Goal: Information Seeking & Learning: Compare options

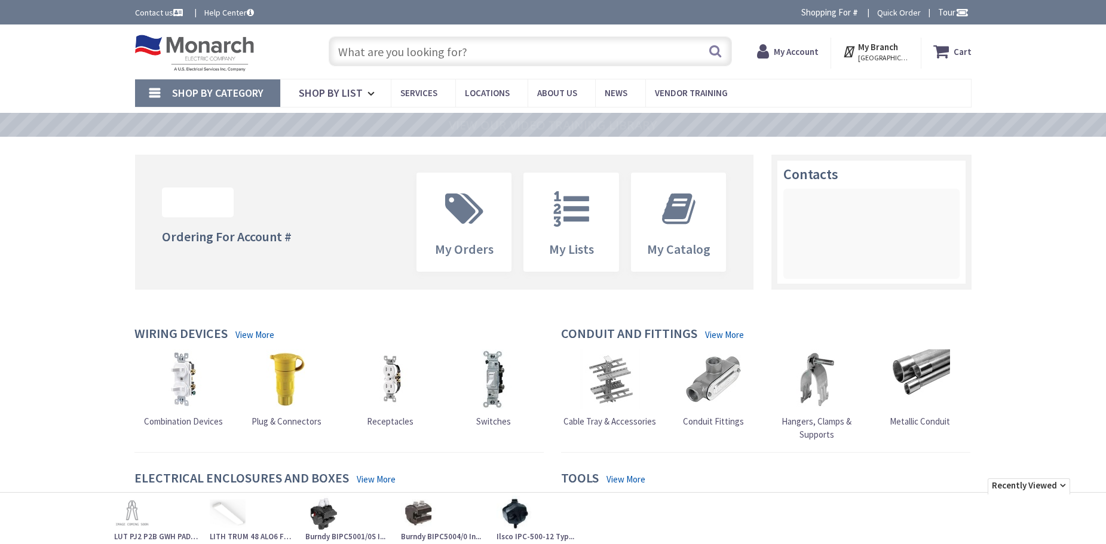
click at [395, 56] on input "text" at bounding box center [530, 51] width 403 height 30
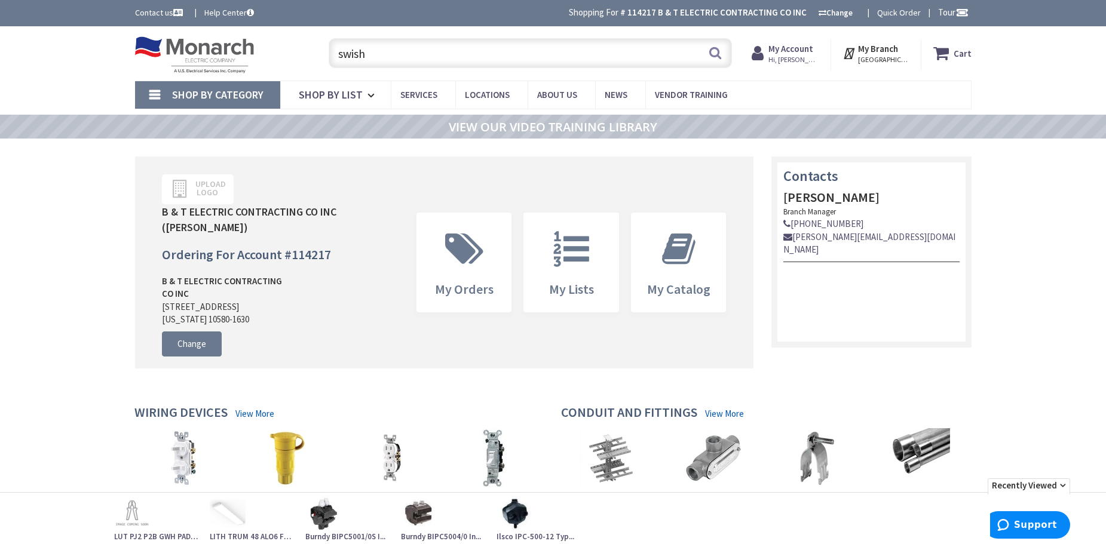
type input "swish"
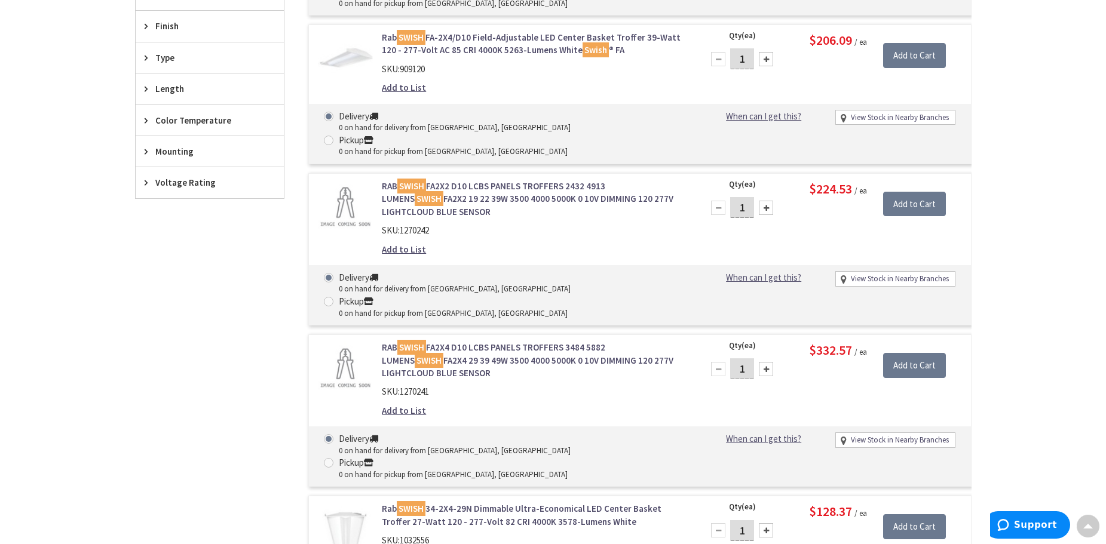
scroll to position [534, 0]
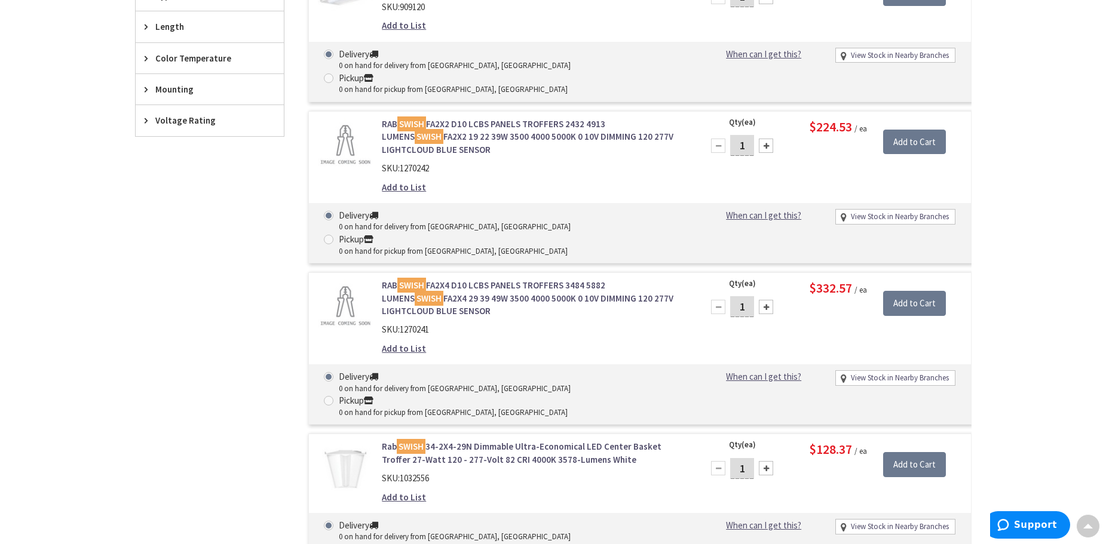
click at [529, 440] on link "Rab SWISH 34-2X4-29N Dimmable Ultra-Economical LED Center Basket Troffer 27-Wat…" at bounding box center [534, 453] width 304 height 26
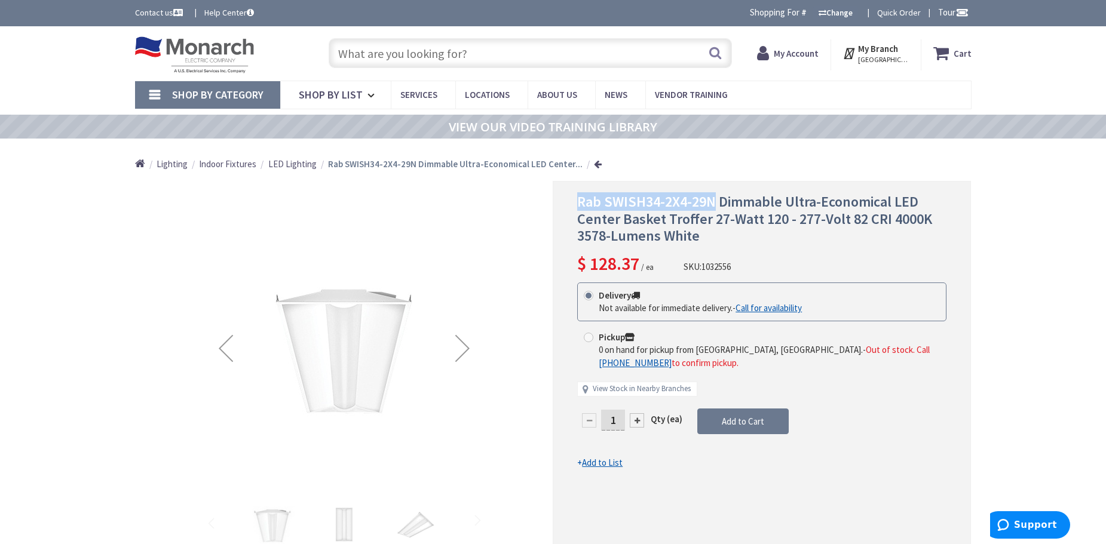
drag, startPoint x: 714, startPoint y: 198, endPoint x: 582, endPoint y: 200, distance: 132.6
click at [580, 200] on span "Rab SWISH34-2X4-29N Dimmable Ultra-Economical LED Center Basket Troffer 27-Watt…" at bounding box center [754, 218] width 355 height 53
copy span "Rab SWISH34-2X4-29N"
click at [290, 163] on span "LED Lighting" at bounding box center [292, 163] width 48 height 11
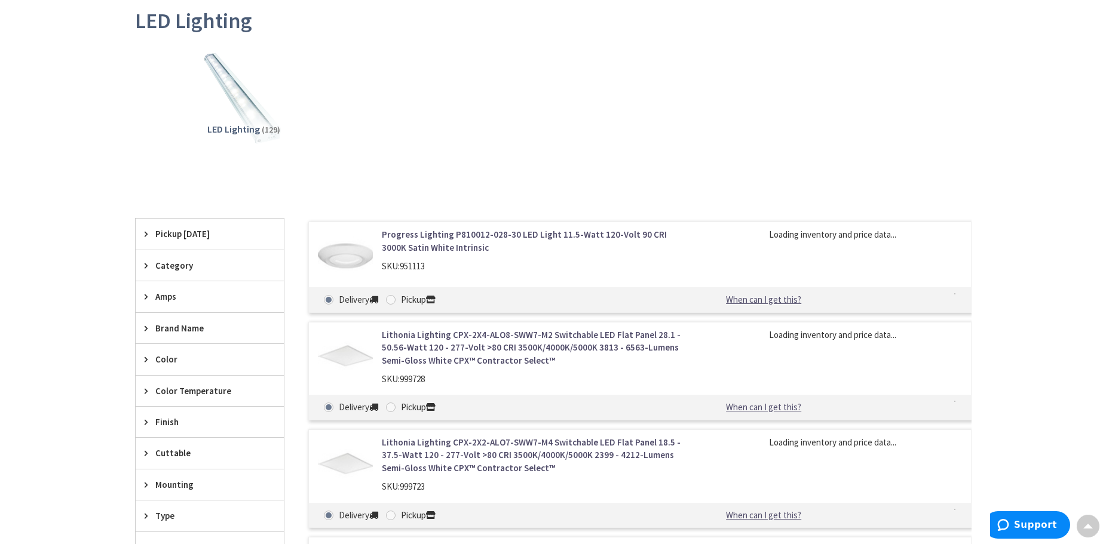
click at [198, 325] on span "Brand Name" at bounding box center [203, 328] width 97 height 13
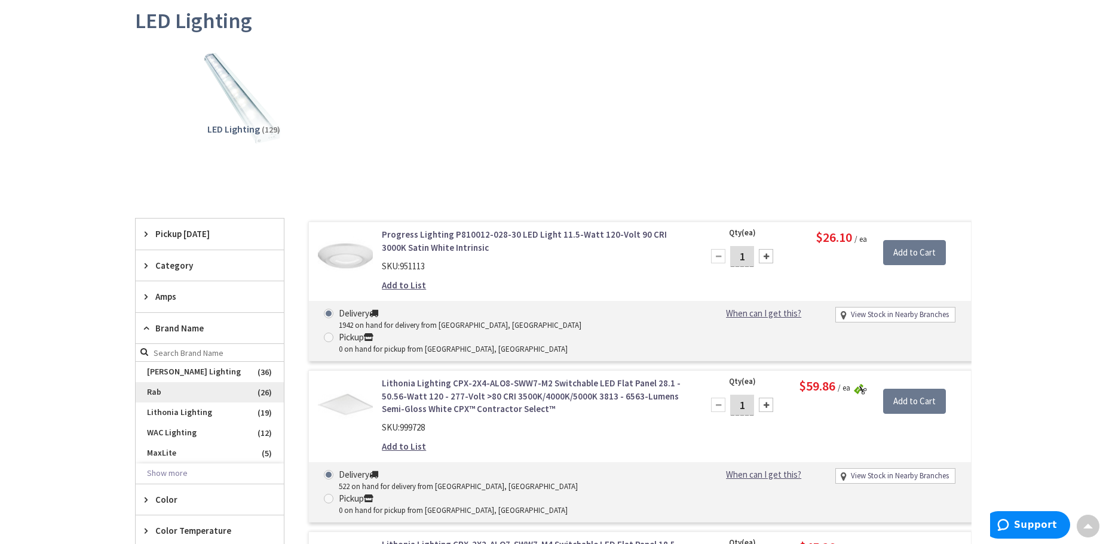
click at [166, 393] on span "Rab" at bounding box center [210, 392] width 148 height 20
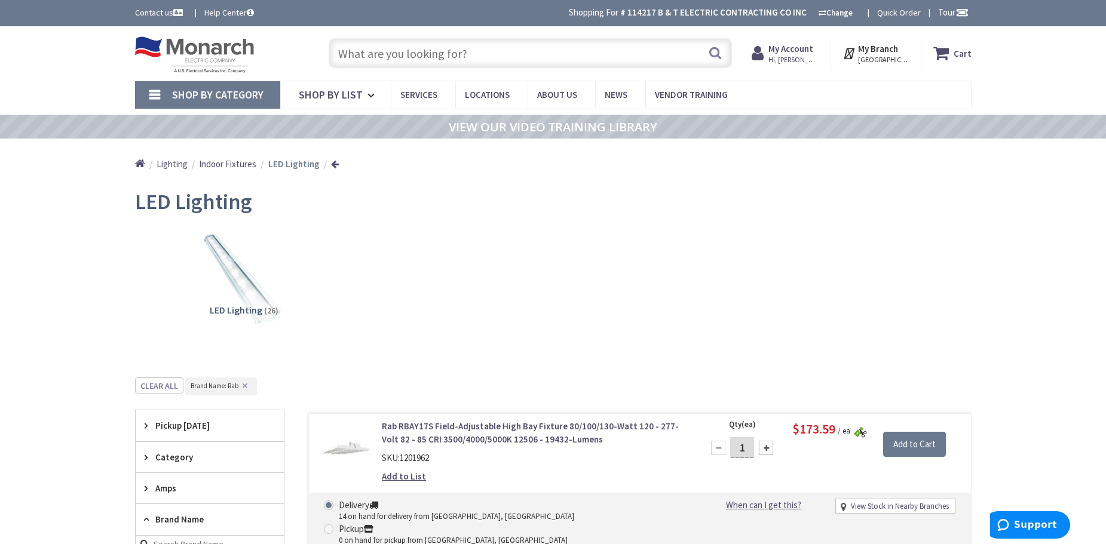
click at [228, 164] on span "Indoor Fixtures" at bounding box center [227, 163] width 57 height 11
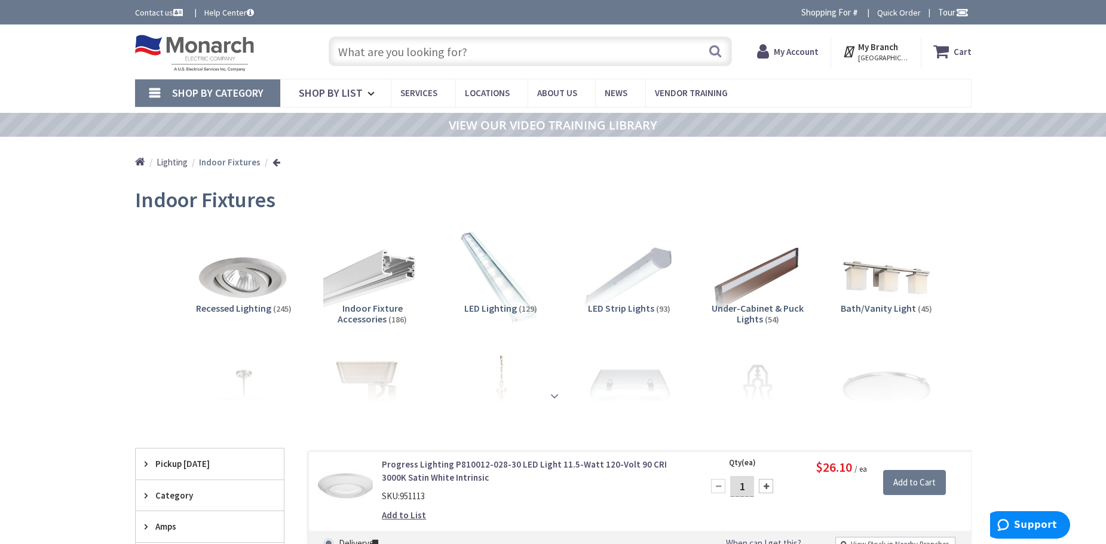
click at [553, 395] on strong at bounding box center [554, 394] width 14 height 13
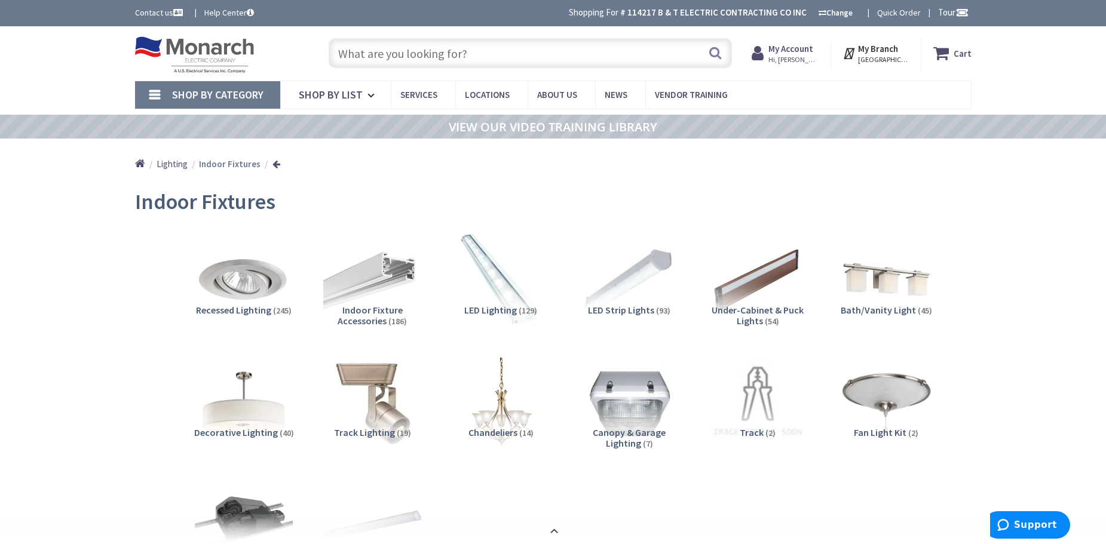
click at [142, 88] on link "Shop By Category" at bounding box center [207, 94] width 145 height 27
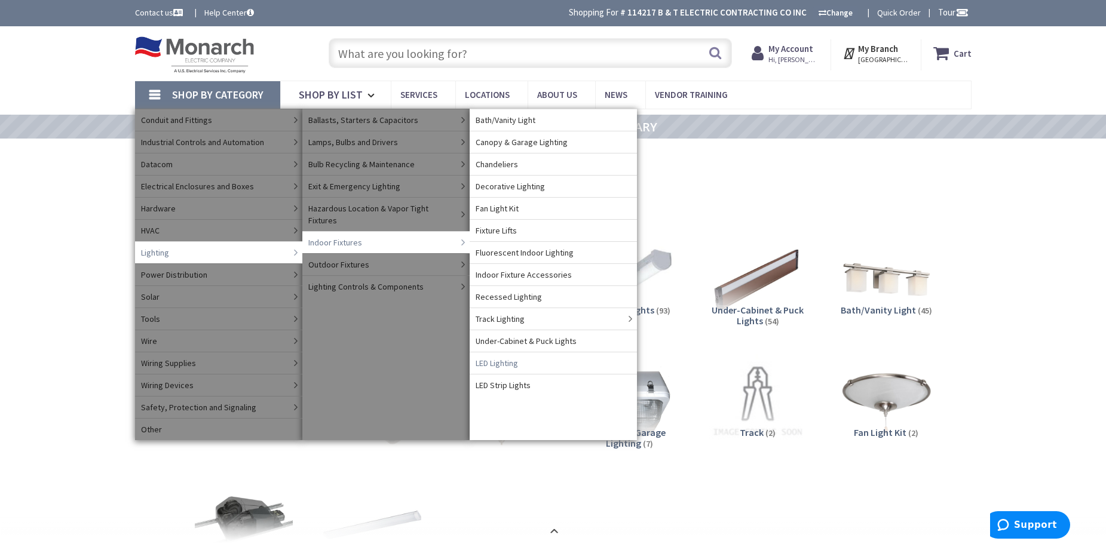
click at [506, 361] on span "LED Lighting" at bounding box center [497, 363] width 42 height 12
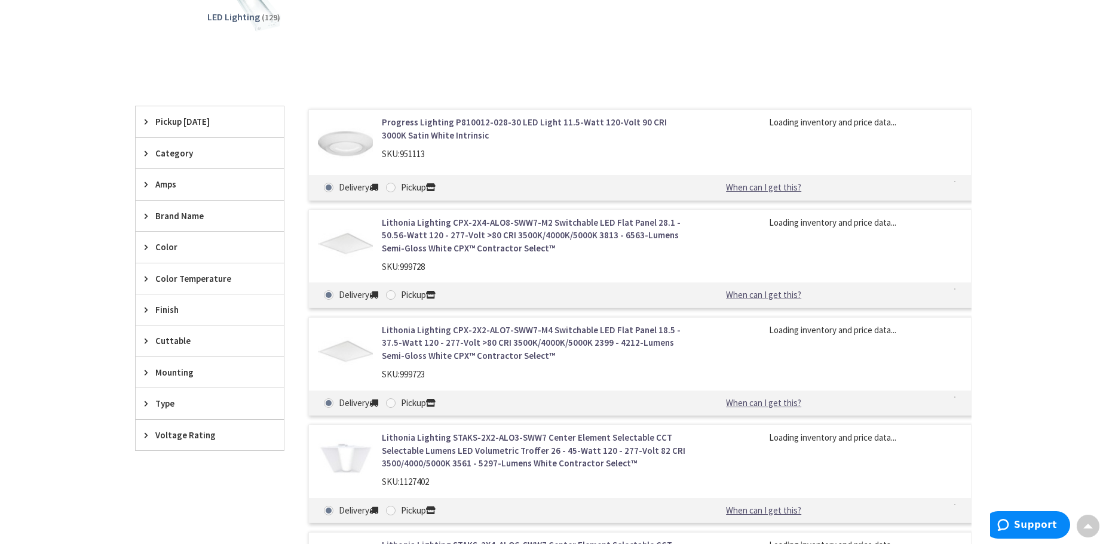
scroll to position [299, 0]
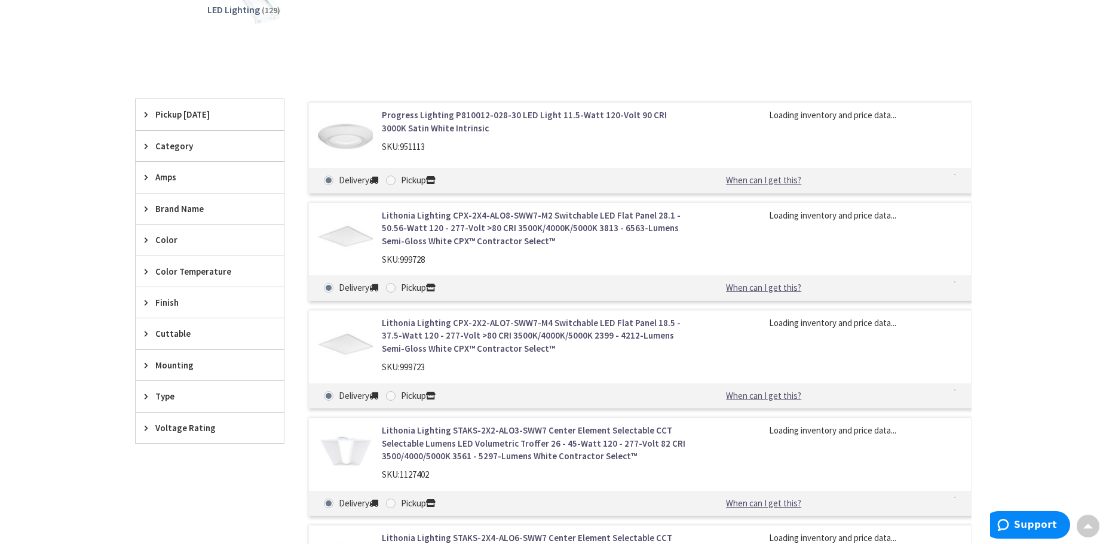
click at [170, 139] on div "Category" at bounding box center [210, 146] width 148 height 30
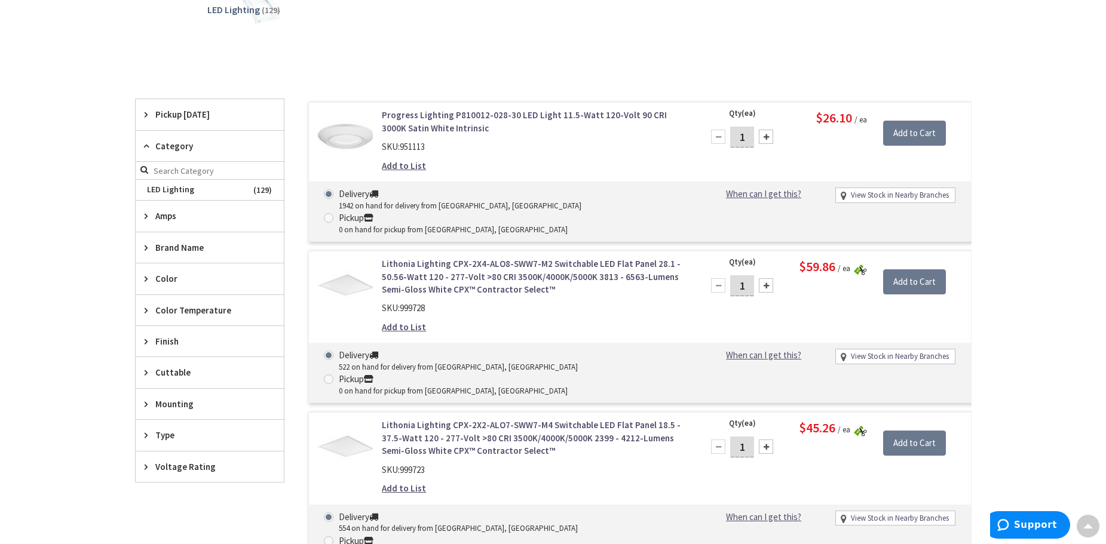
click at [169, 140] on span "Category" at bounding box center [203, 146] width 97 height 13
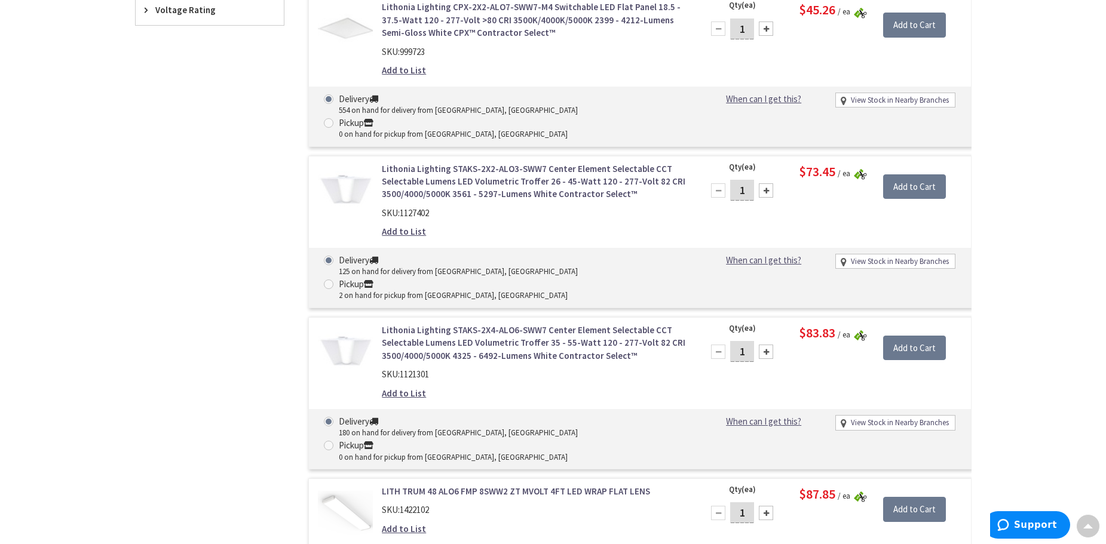
scroll to position [599, 0]
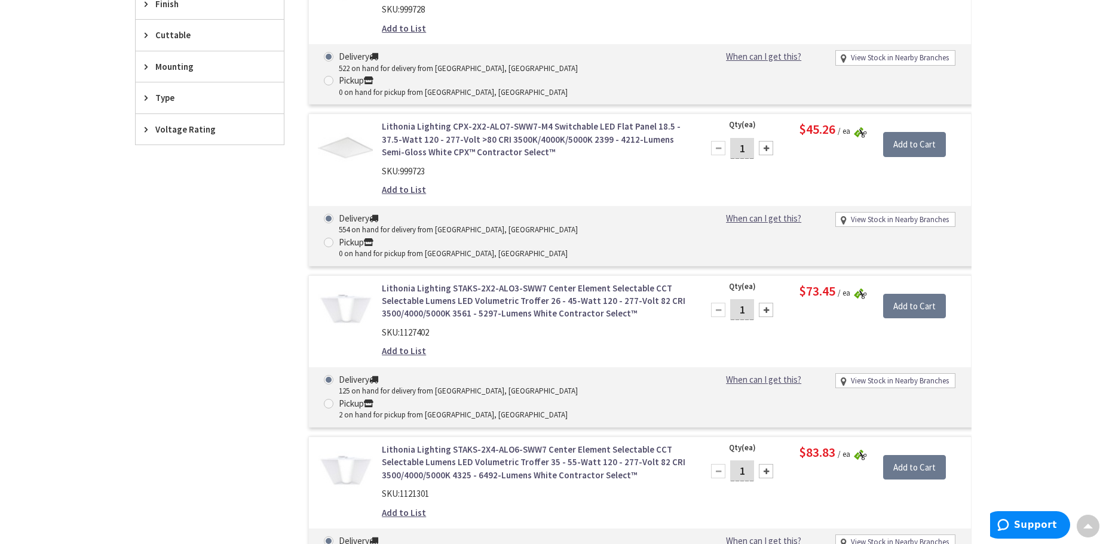
click at [463, 443] on link "Lithonia Lighting STAKS-2X4-ALO6-SWW7 Center Element Selectable CCT Selectable …" at bounding box center [534, 462] width 304 height 38
